Goal: Communication & Community: Answer question/provide support

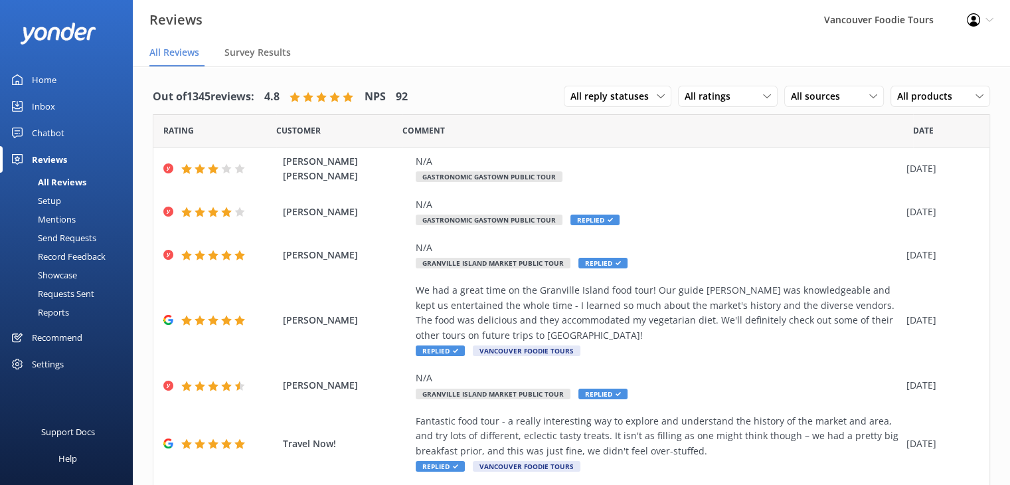
click at [67, 106] on link "Inbox" at bounding box center [66, 106] width 133 height 27
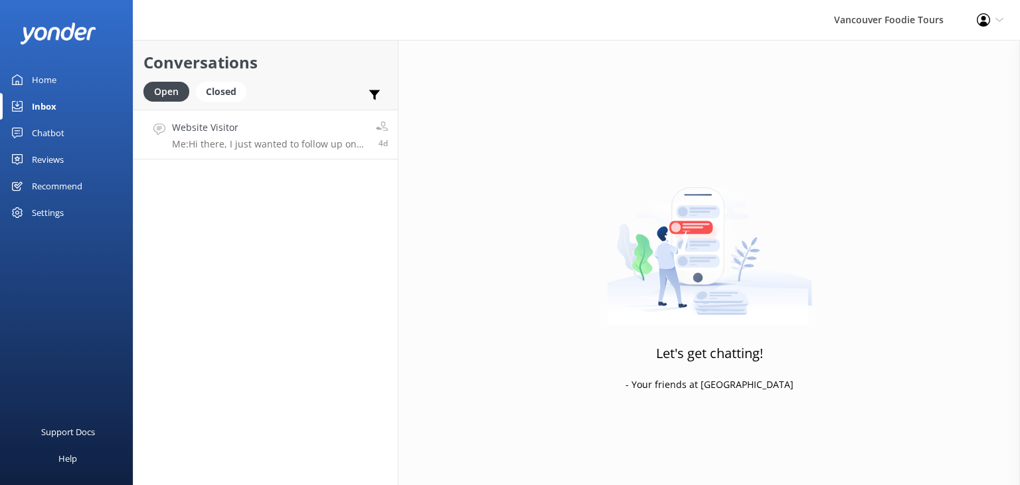
click at [262, 120] on h4 "Website Visitor" at bounding box center [269, 127] width 194 height 15
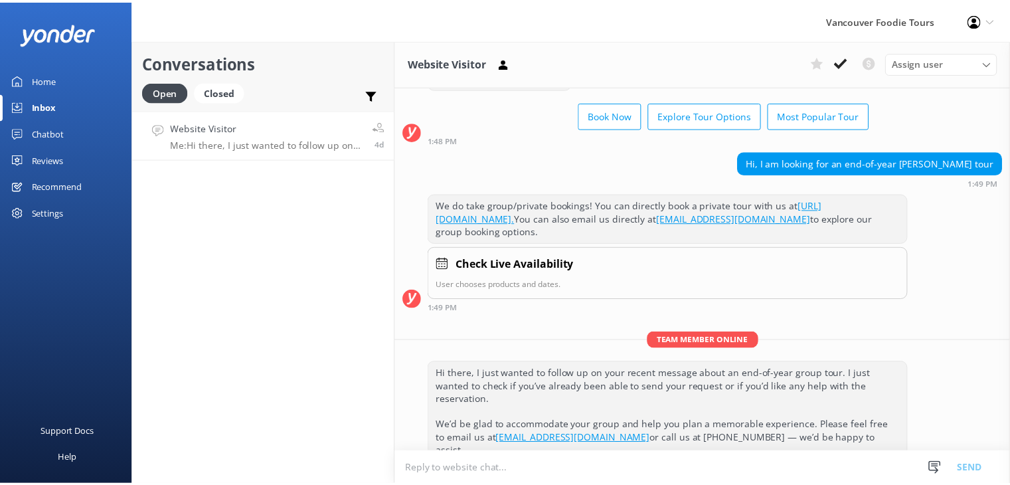
scroll to position [58, 0]
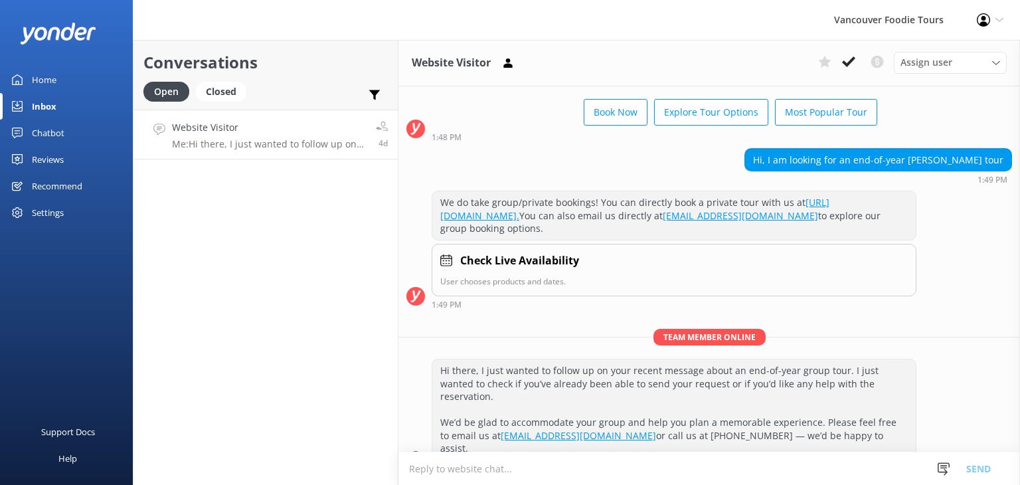
click at [69, 151] on link "Reviews" at bounding box center [66, 159] width 133 height 27
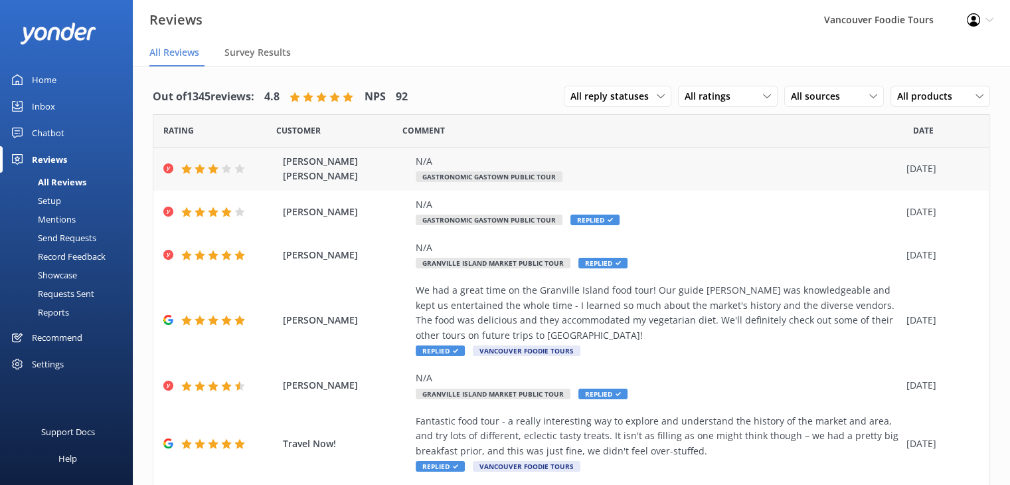
click at [614, 181] on div "N/A Gastronomic Gastown Public Tour" at bounding box center [658, 169] width 484 height 30
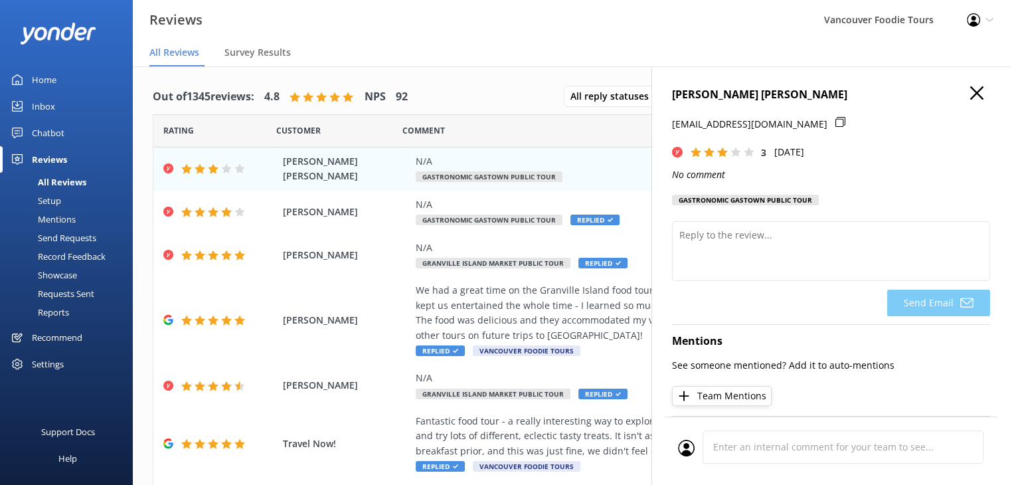
click at [835, 118] on icon at bounding box center [840, 122] width 10 height 10
drag, startPoint x: 723, startPoint y: 95, endPoint x: 815, endPoint y: 99, distance: 93.1
click at [815, 99] on div "[PERSON_NAME] [PERSON_NAME] [EMAIL_ADDRESS][DOMAIN_NAME] 3 [DATE] No comment Ga…" at bounding box center [830, 308] width 359 height 485
copy h4 "[PERSON_NAME] [PERSON_NAME]"
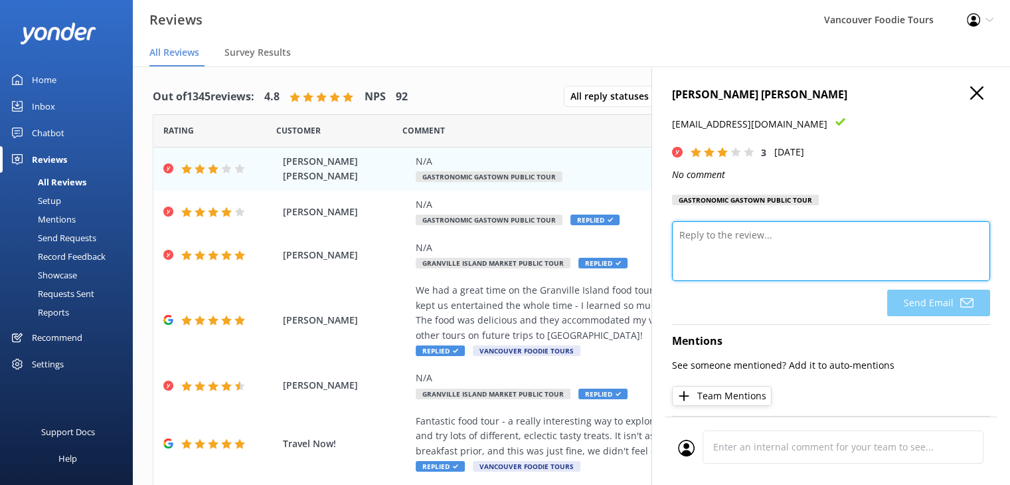
click at [701, 239] on textarea at bounding box center [831, 251] width 318 height 60
paste textarea "Thank you very much for sharing your feedback and for joining us on the tour. W…"
type textarea "Hi [PERSON_NAME], Thank you very much for sharing your feedback and for joining…"
click at [770, 245] on textarea at bounding box center [831, 251] width 318 height 60
paste textarea "Thank you very much for sharing your feedback and for joining us on the tour. W…"
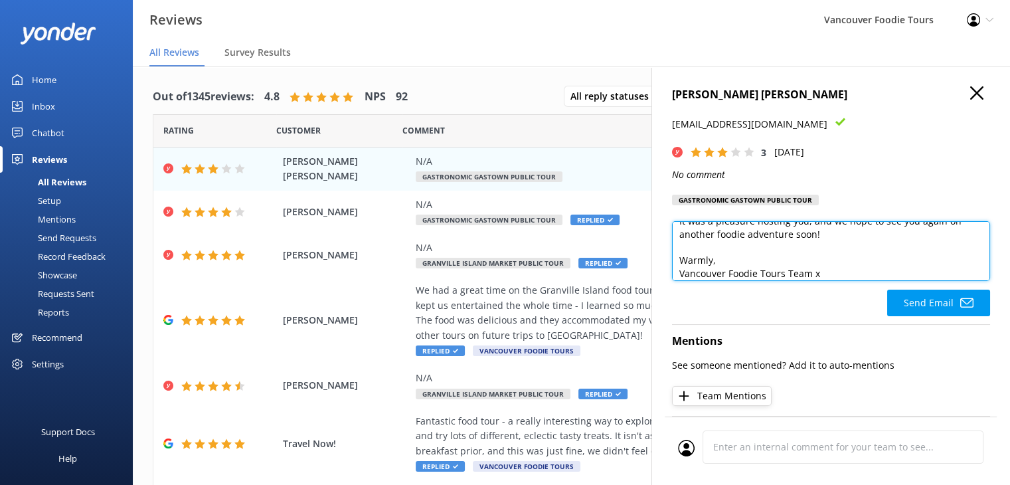
scroll to position [162, 0]
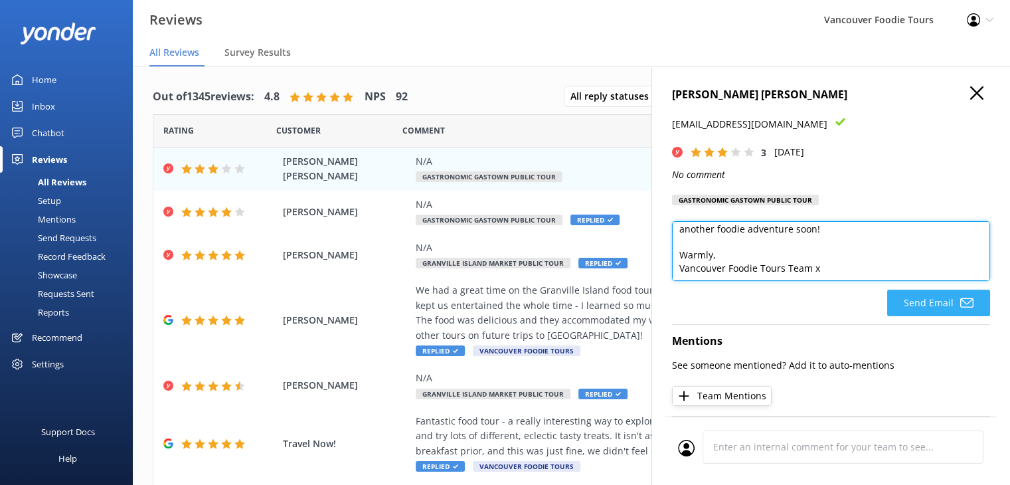
type textarea "Hi [PERSON_NAME], Thank you very much for sharing your feedback and for joining…"
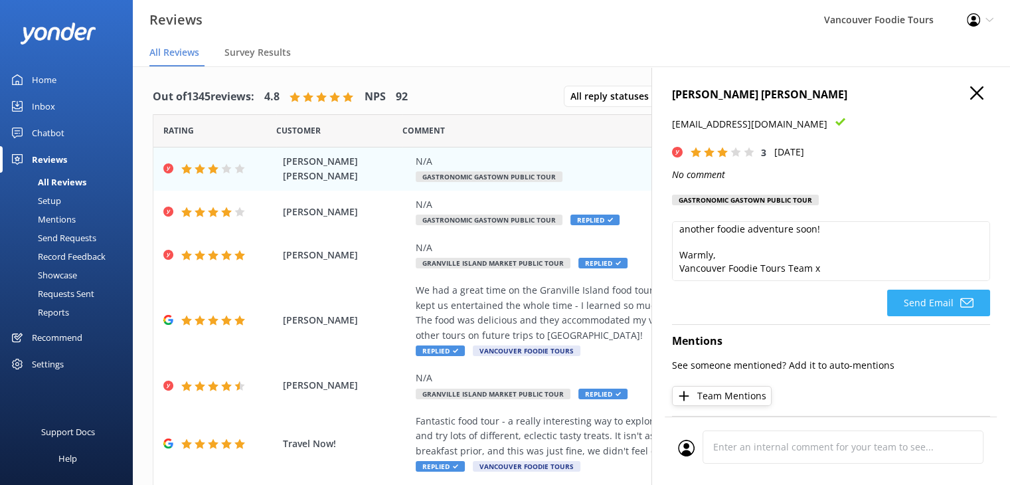
click at [942, 307] on button "Send Email" at bounding box center [938, 303] width 103 height 27
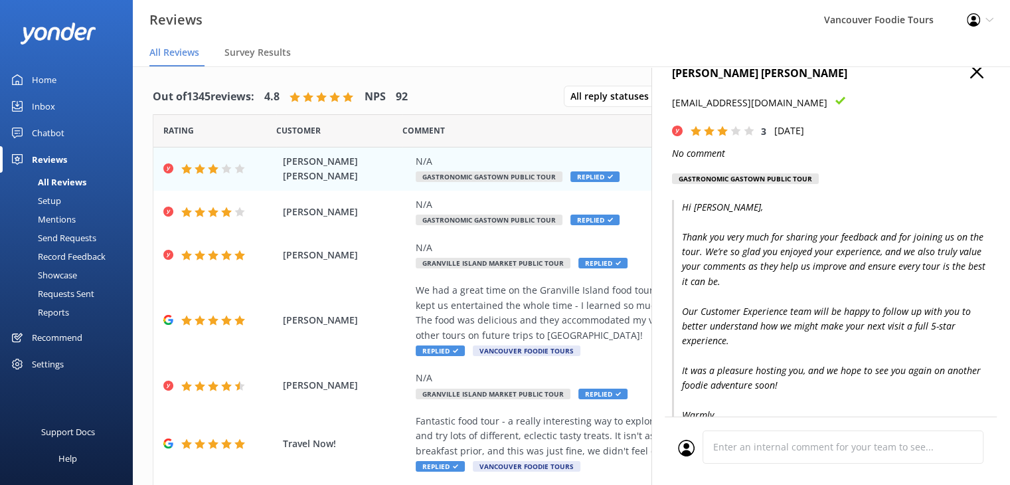
scroll to position [0, 0]
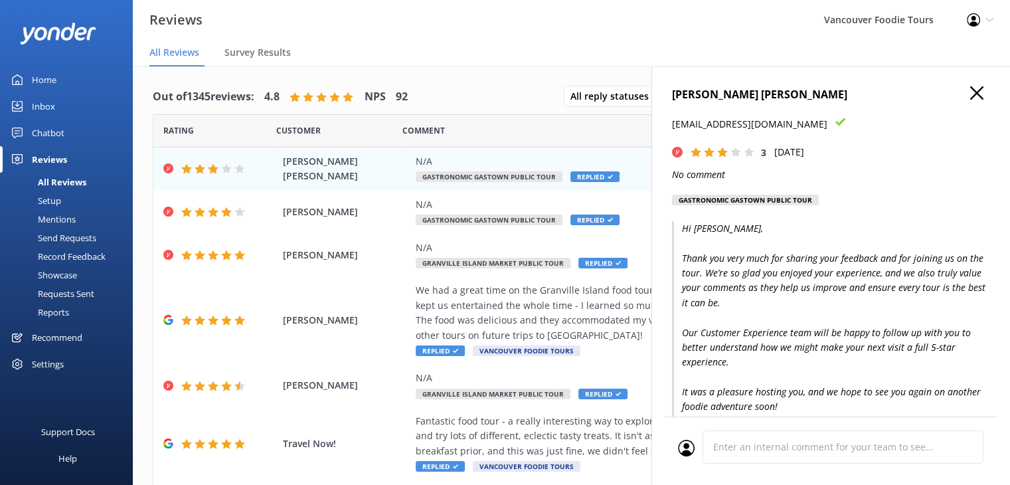
click at [970, 92] on icon "button" at bounding box center [976, 92] width 13 height 13
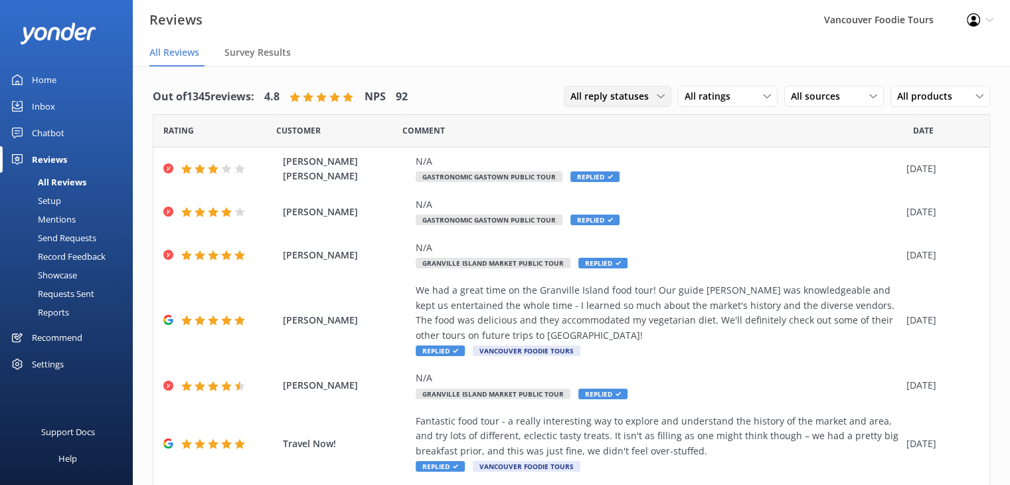
click at [612, 92] on span "All reply statuses" at bounding box center [613, 96] width 86 height 15
click at [615, 149] on div "Needs a reply" at bounding box center [596, 150] width 51 height 13
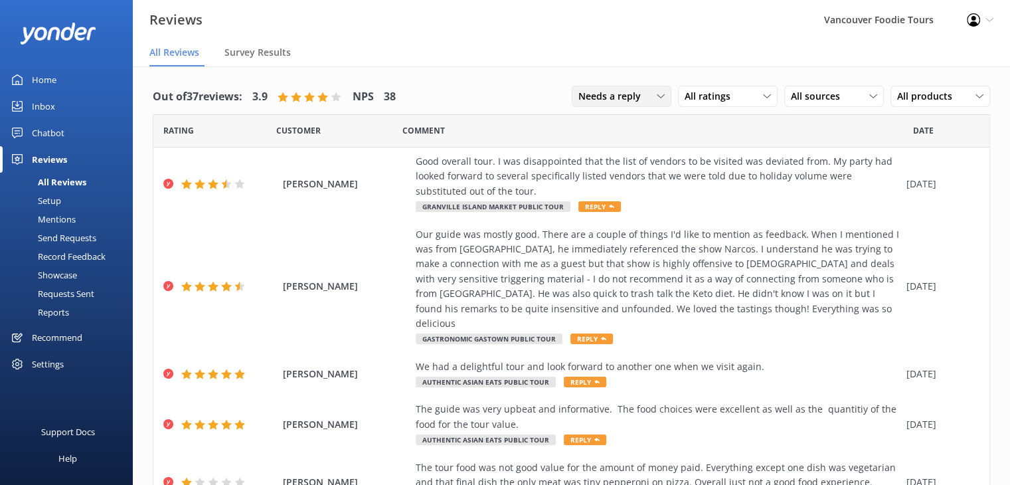
click at [620, 94] on span "Needs a reply" at bounding box center [613, 96] width 70 height 15
click at [619, 122] on div "All reply statuses" at bounding box center [611, 123] width 65 height 13
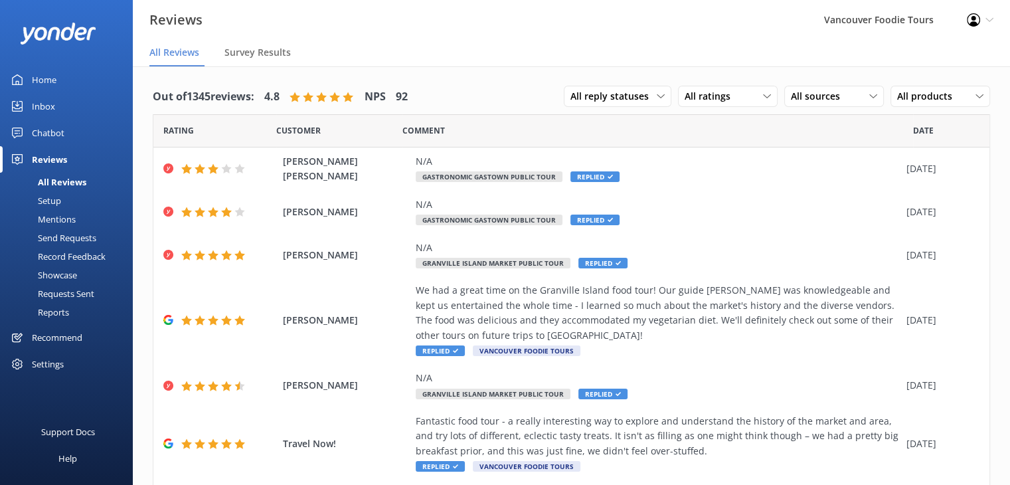
click at [50, 110] on div "Inbox" at bounding box center [43, 106] width 23 height 27
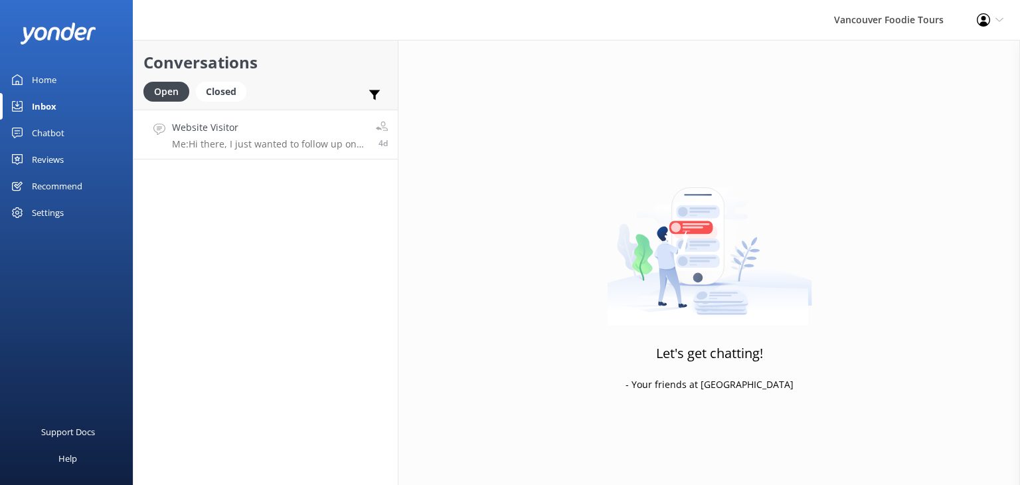
click at [232, 129] on h4 "Website Visitor" at bounding box center [269, 127] width 194 height 15
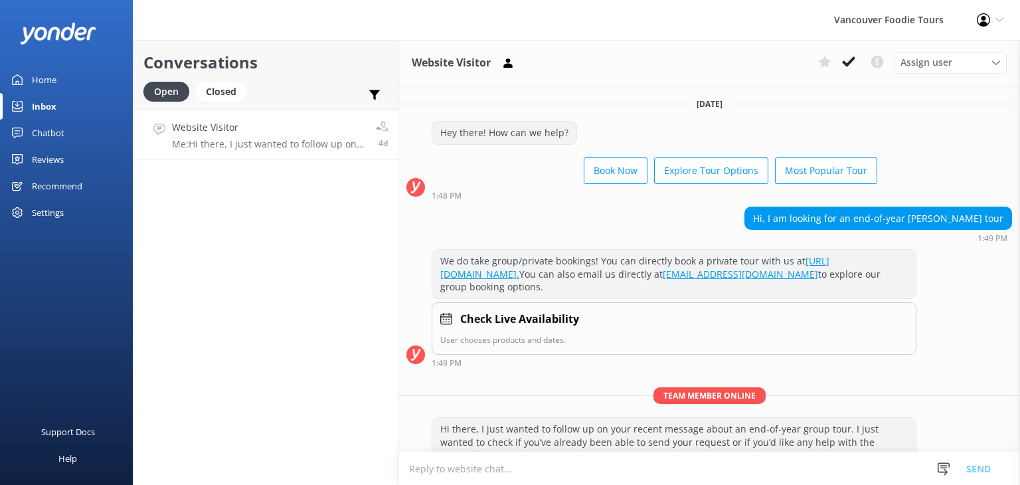
scroll to position [58, 0]
